Goal: Check status: Check status

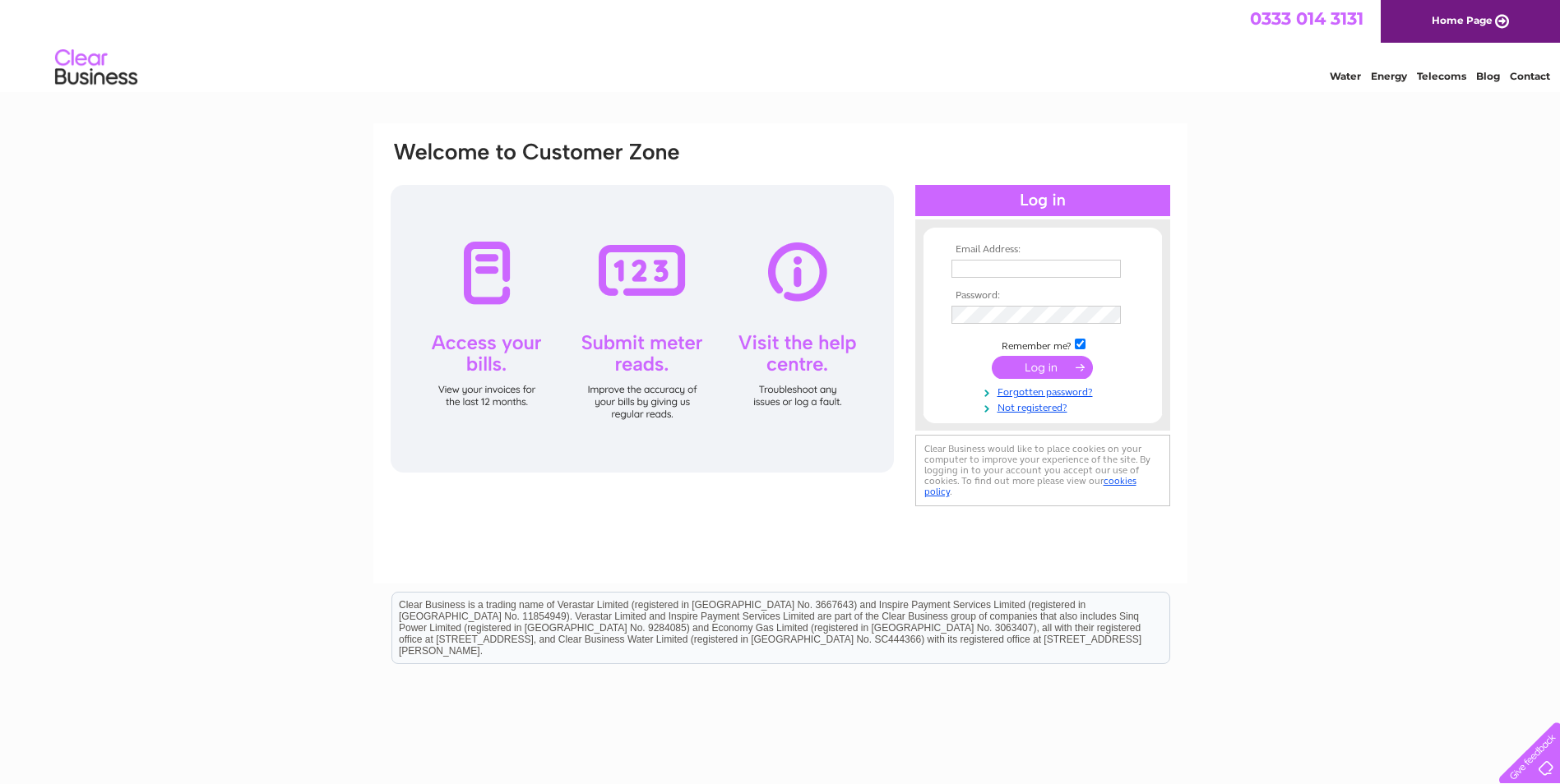
type input "info@timberdoorco.co.uk"
click at [1050, 368] on input "submit" at bounding box center [1041, 367] width 101 height 23
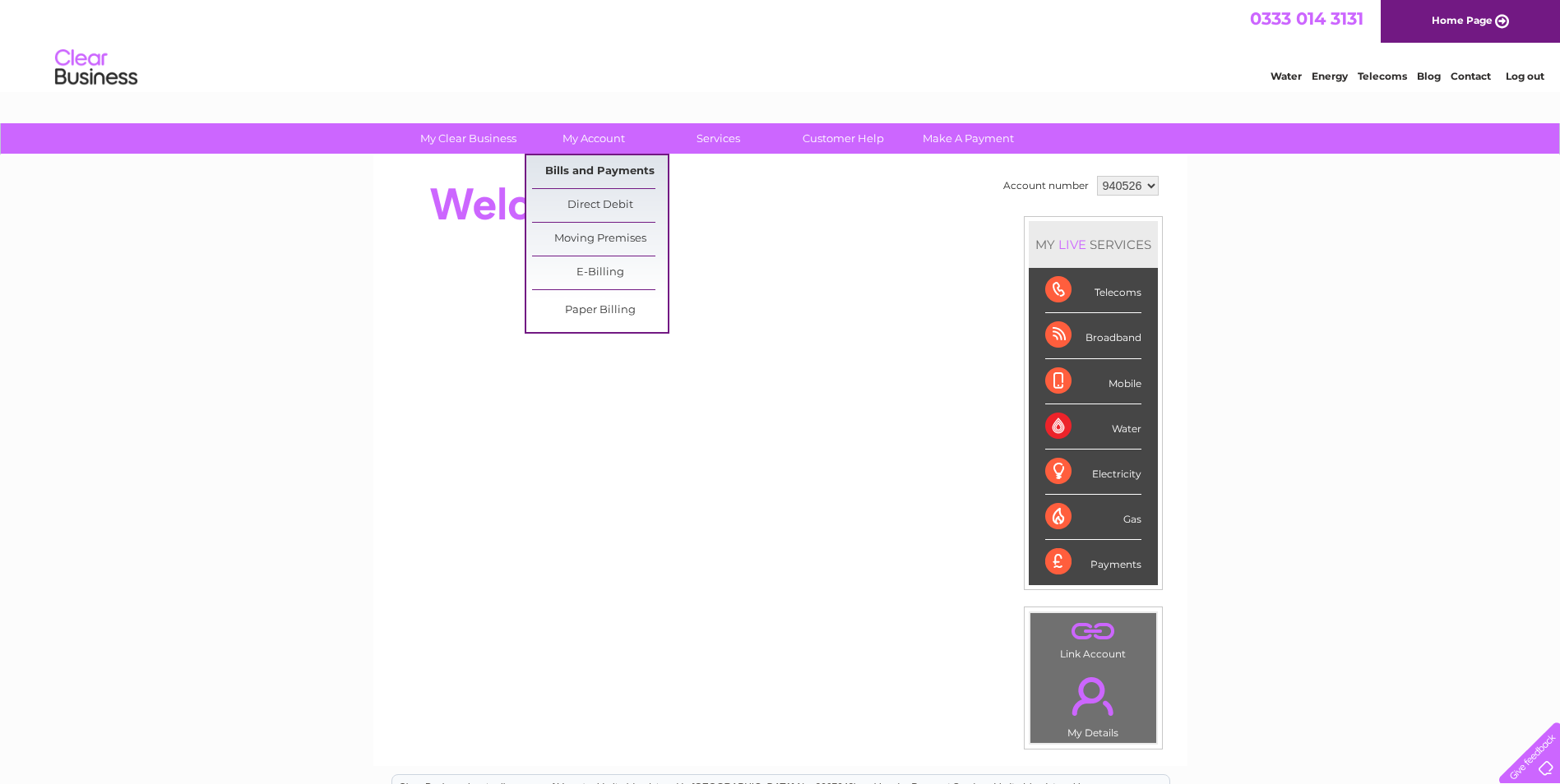
click at [598, 166] on link "Bills and Payments" at bounding box center [599, 171] width 136 height 32
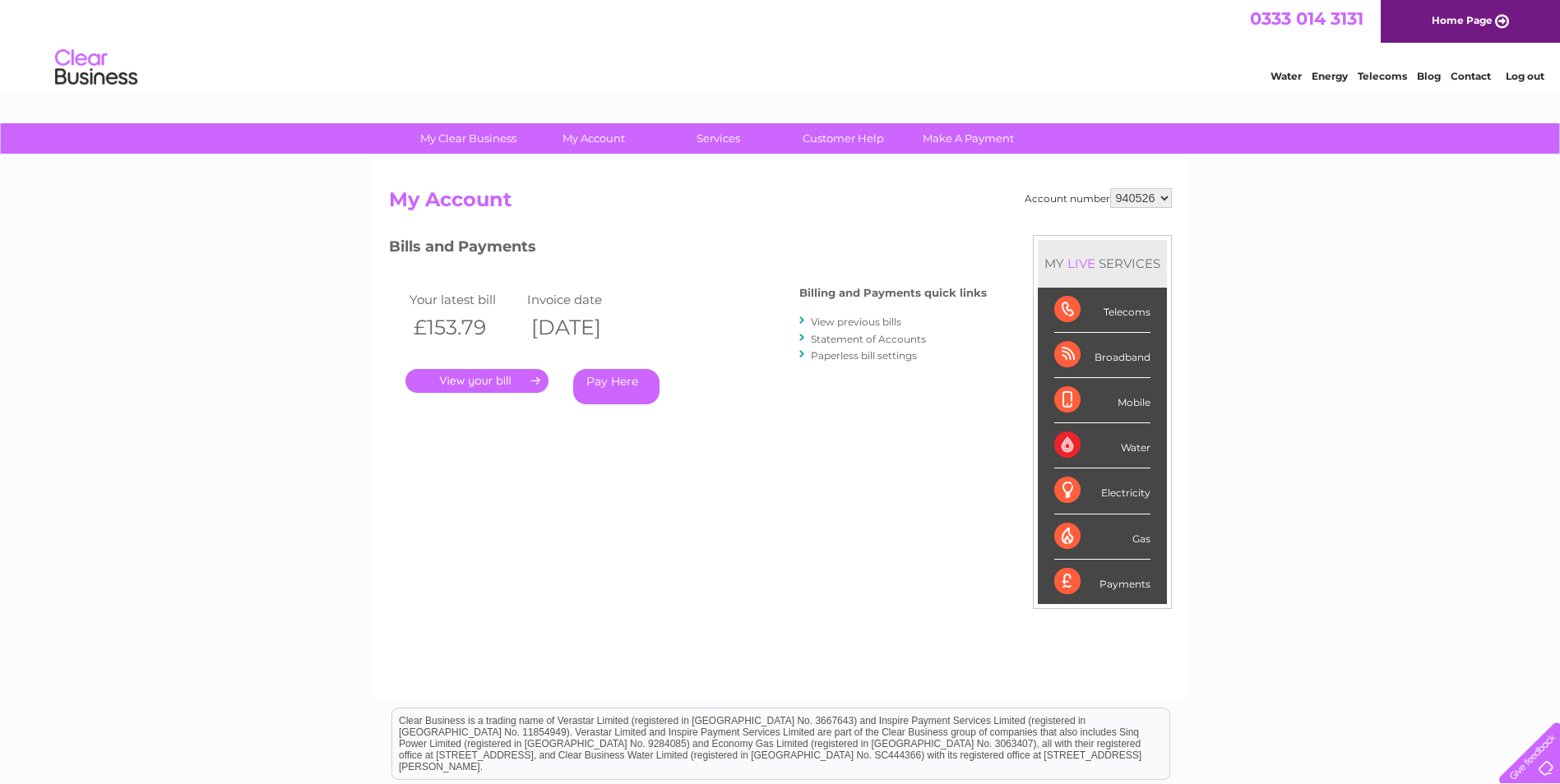
click at [476, 374] on link "." at bounding box center [476, 381] width 143 height 24
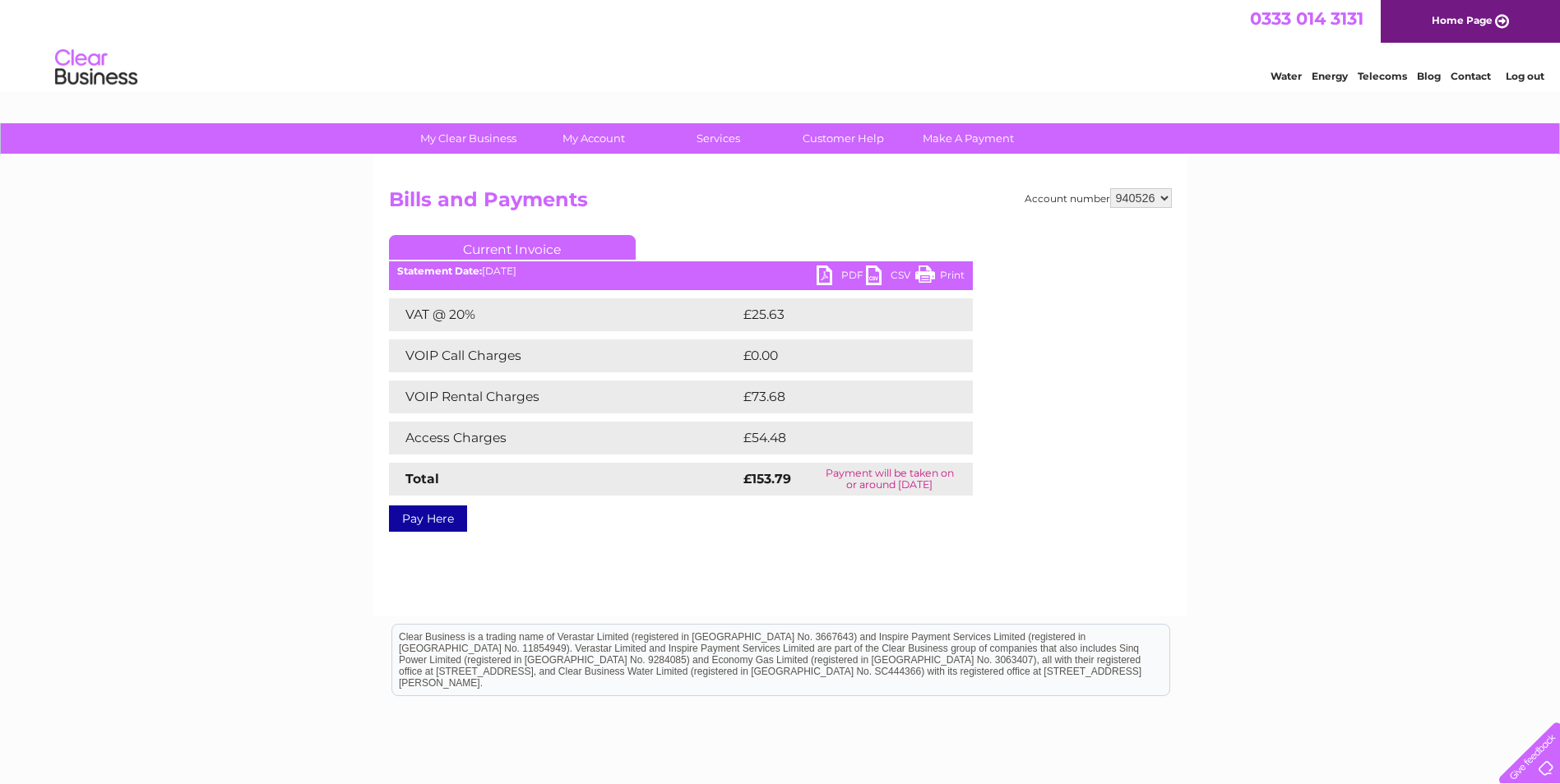
click at [960, 274] on link "Print" at bounding box center [940, 277] width 49 height 24
